Goal: Information Seeking & Learning: Learn about a topic

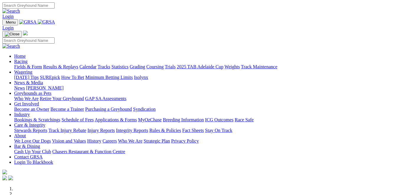
click at [27, 59] on link "Racing" at bounding box center [20, 61] width 13 height 5
click at [32, 64] on link "Fields & Form" at bounding box center [28, 66] width 28 height 5
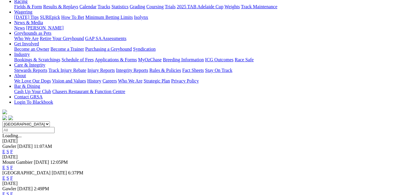
scroll to position [83, 0]
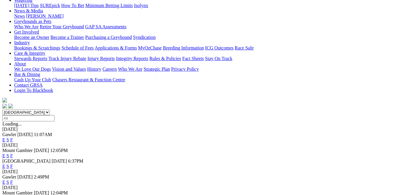
click at [13, 164] on link "F" at bounding box center [11, 166] width 3 height 5
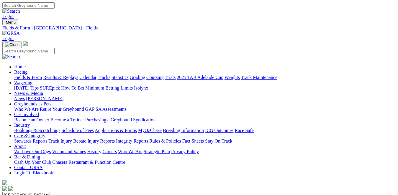
click at [18, 75] on link "Fields & Form" at bounding box center [28, 77] width 28 height 5
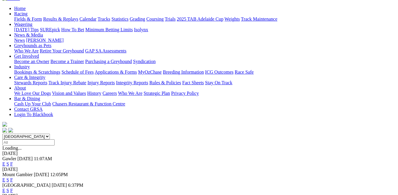
scroll to position [59, 0]
